Goal: Task Accomplishment & Management: Use online tool/utility

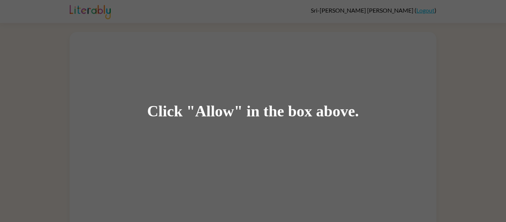
click at [224, 122] on div "Click "Allow" in the box above." at bounding box center [253, 111] width 506 height 222
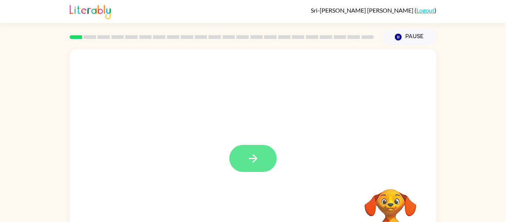
click at [250, 154] on icon "button" at bounding box center [253, 158] width 13 height 13
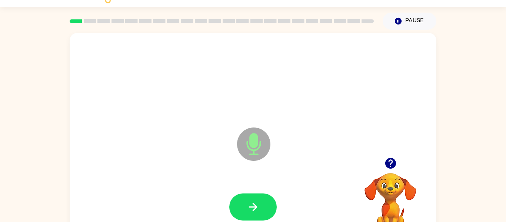
scroll to position [14, 0]
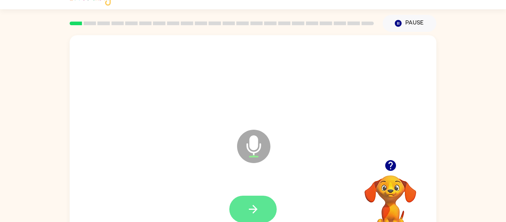
click at [251, 199] on button "button" at bounding box center [252, 208] width 47 height 27
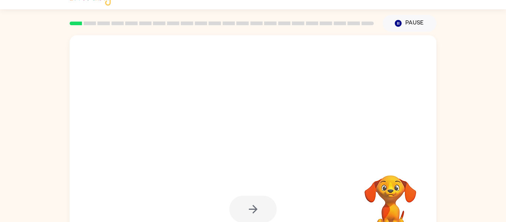
click at [260, 211] on div at bounding box center [252, 208] width 47 height 27
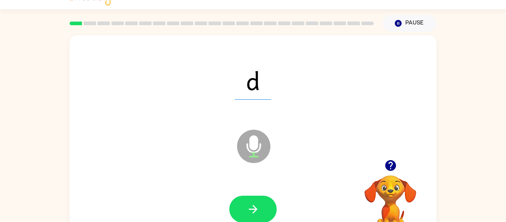
click at [260, 211] on button "button" at bounding box center [252, 208] width 47 height 27
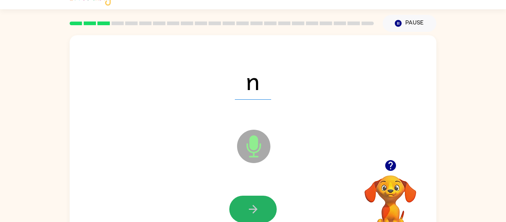
click at [260, 211] on button "button" at bounding box center [252, 208] width 47 height 27
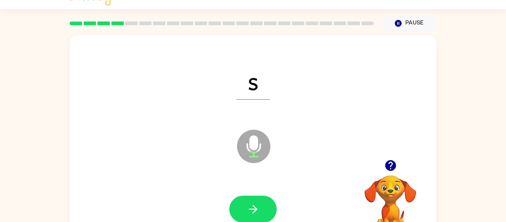
click at [260, 211] on button "button" at bounding box center [252, 208] width 47 height 27
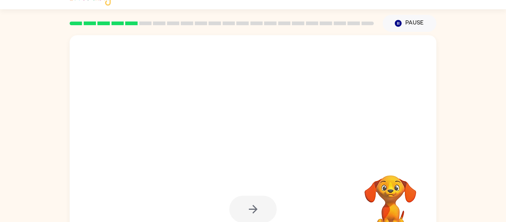
scroll to position [39, 0]
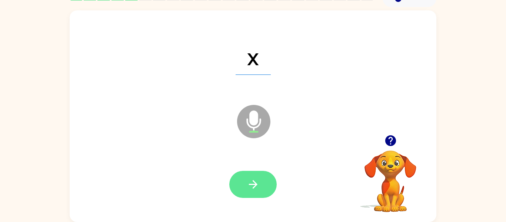
click at [256, 188] on icon "button" at bounding box center [253, 184] width 13 height 13
click at [257, 178] on icon "button" at bounding box center [253, 184] width 13 height 13
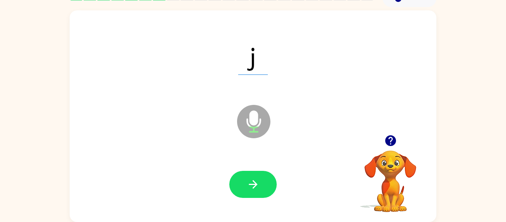
click at [257, 178] on icon "button" at bounding box center [253, 184] width 13 height 13
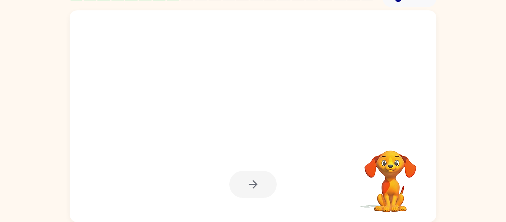
click at [247, 175] on div at bounding box center [252, 184] width 47 height 27
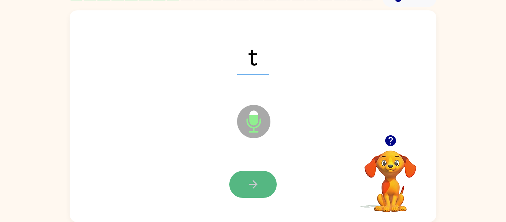
click at [260, 186] on button "button" at bounding box center [252, 184] width 47 height 27
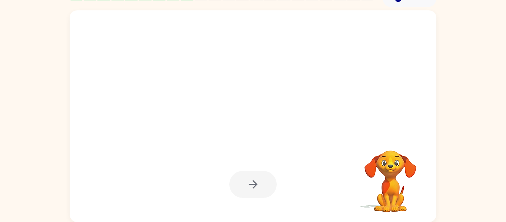
click at [260, 186] on div at bounding box center [252, 184] width 47 height 27
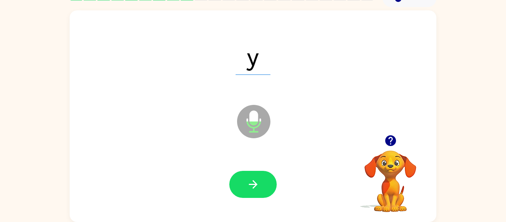
click at [260, 186] on button "button" at bounding box center [252, 184] width 47 height 27
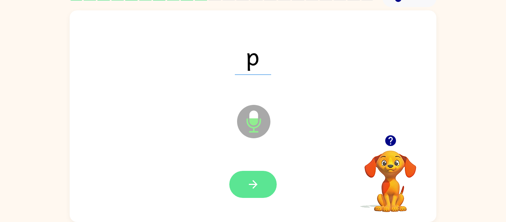
click at [258, 183] on icon "button" at bounding box center [253, 184] width 13 height 13
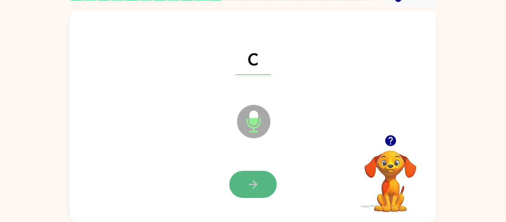
click at [262, 173] on button "button" at bounding box center [252, 184] width 47 height 27
click at [245, 182] on button "button" at bounding box center [252, 184] width 47 height 27
click at [237, 180] on button "button" at bounding box center [252, 184] width 47 height 27
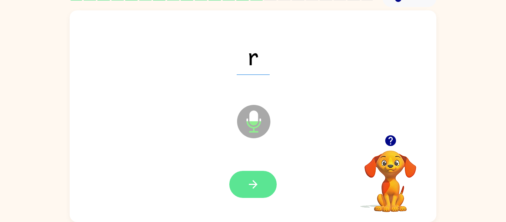
click at [256, 178] on icon "button" at bounding box center [253, 184] width 13 height 13
click at [247, 182] on icon "button" at bounding box center [253, 184] width 13 height 13
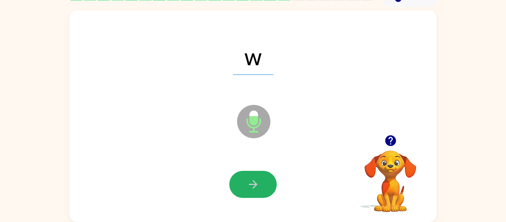
click at [247, 182] on icon "button" at bounding box center [253, 184] width 13 height 13
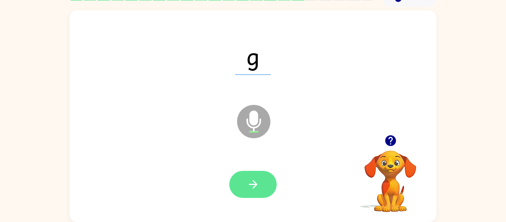
click at [233, 179] on button "button" at bounding box center [252, 184] width 47 height 27
click at [233, 179] on div at bounding box center [252, 184] width 47 height 27
click at [252, 180] on icon "button" at bounding box center [252, 184] width 9 height 9
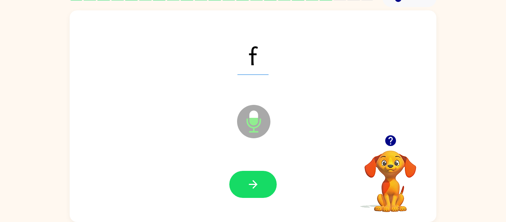
click at [252, 180] on icon "button" at bounding box center [252, 184] width 9 height 9
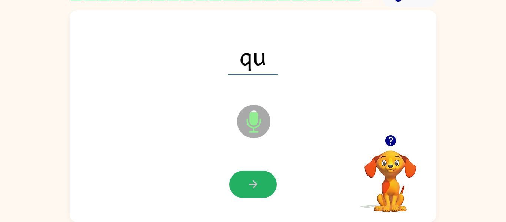
click at [252, 180] on icon "button" at bounding box center [252, 184] width 9 height 9
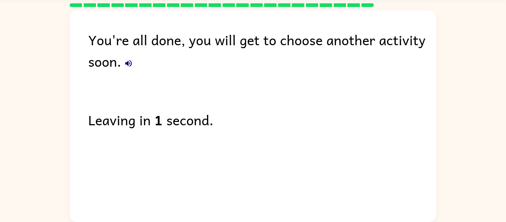
scroll to position [0, 0]
